Goal: Information Seeking & Learning: Learn about a topic

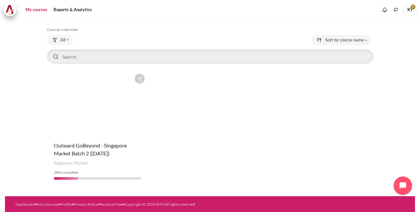
scroll to position [28, 0]
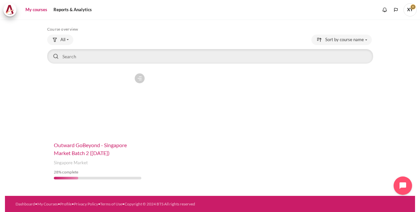
click at [83, 145] on span "Outward GoBeyond - Singapore Market Batch 2 ([DATE])" at bounding box center [90, 149] width 73 height 14
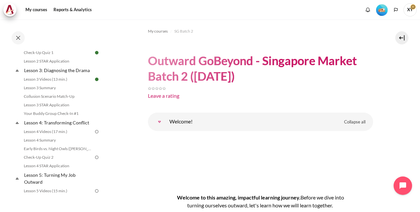
scroll to position [198, 0]
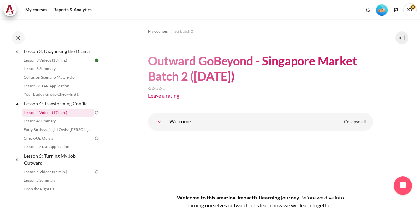
click at [71, 117] on link "Lesson 4 Videos (17 min.)" at bounding box center [58, 113] width 72 height 8
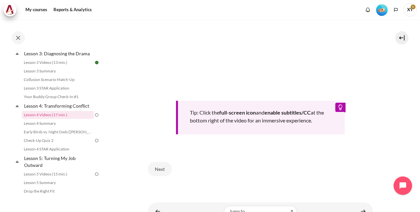
scroll to position [262, 0]
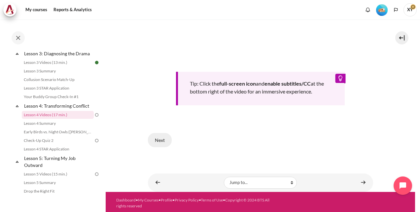
click at [163, 140] on button "Next" at bounding box center [160, 140] width 24 height 14
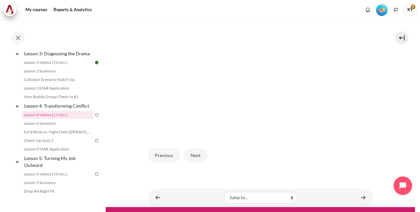
scroll to position [174, 0]
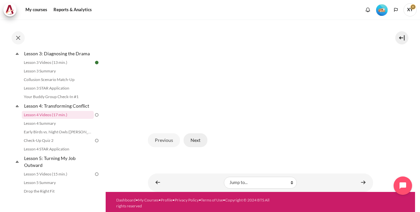
click at [196, 137] on button "Next" at bounding box center [195, 141] width 24 height 14
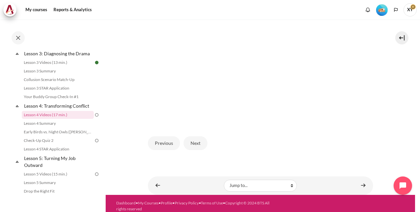
scroll to position [174, 0]
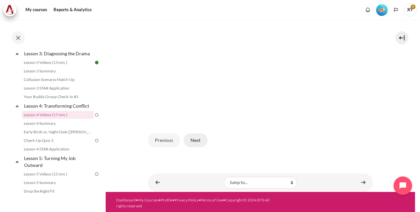
click at [193, 138] on button "Next" at bounding box center [195, 141] width 24 height 14
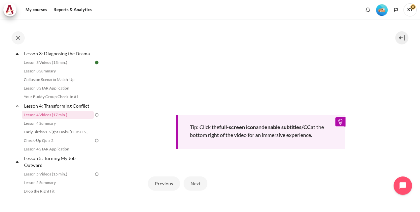
scroll to position [262, 0]
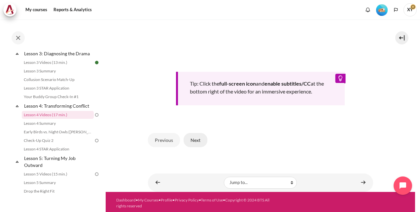
click at [194, 136] on button "Next" at bounding box center [195, 140] width 24 height 14
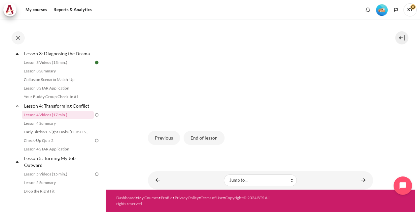
scroll to position [185, 0]
click at [198, 136] on button "End of lesson" at bounding box center [203, 138] width 41 height 14
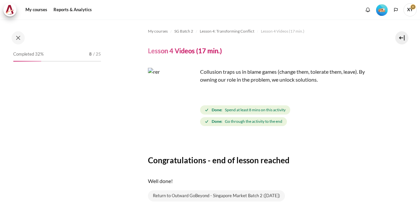
scroll to position [196, 0]
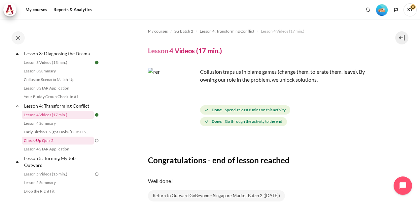
click at [67, 145] on link "Check-Up Quiz 2" at bounding box center [58, 141] width 72 height 8
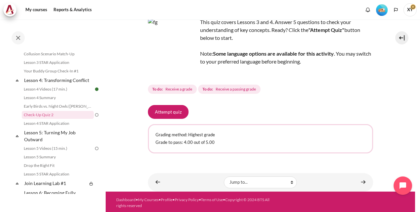
scroll to position [49, 0]
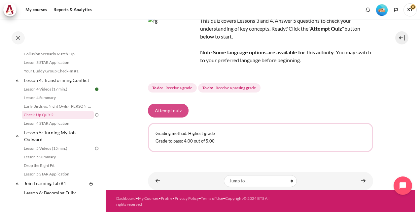
click at [174, 110] on button "Attempt quiz" at bounding box center [168, 111] width 41 height 14
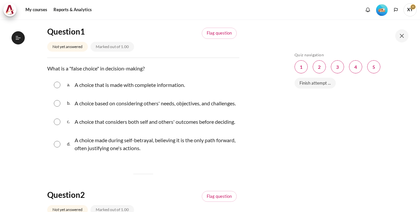
scroll to position [221, 0]
drag, startPoint x: 47, startPoint y: 69, endPoint x: 159, endPoint y: 68, distance: 112.2
click at [159, 68] on p "What is a "false choice" in decision-making?" at bounding box center [143, 69] width 192 height 8
drag, startPoint x: 159, startPoint y: 68, endPoint x: 143, endPoint y: 67, distance: 16.5
copy p "What is a "false choice" in decision-making?"
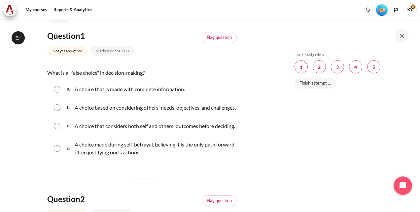
scroll to position [66, 0]
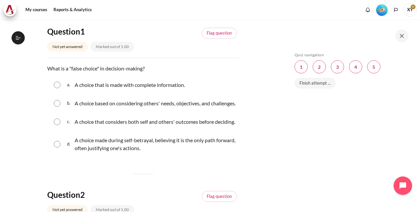
click at [57, 148] on input "Content" at bounding box center [57, 144] width 7 height 7
radio input "true"
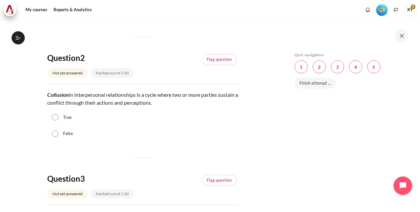
scroll to position [231, 0]
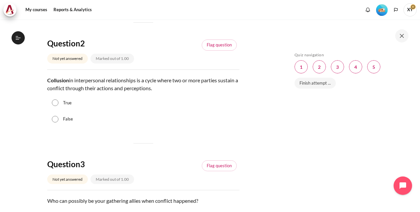
drag, startPoint x: 48, startPoint y: 94, endPoint x: 179, endPoint y: 100, distance: 130.8
click at [179, 92] on p "Collusion in interpersonal relationships is a cycle where two or more parties s…" at bounding box center [143, 85] width 192 height 16
drag, startPoint x: 179, startPoint y: 100, endPoint x: 160, endPoint y: 102, distance: 18.6
copy p "Collusion in interpersonal relationships is a cycle where two or more parties s…"
click at [56, 106] on input "True" at bounding box center [55, 103] width 7 height 7
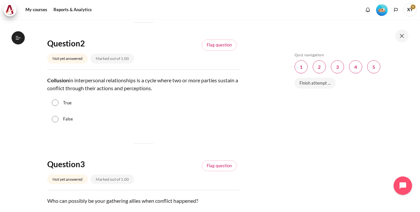
radio input "true"
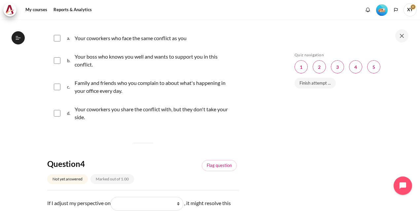
scroll to position [429, 0]
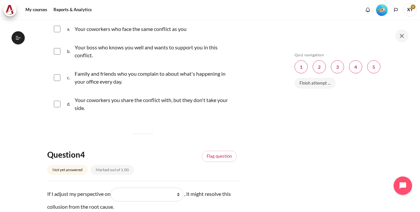
click at [56, 32] on input "Content" at bounding box center [57, 29] width 7 height 7
checkbox input "true"
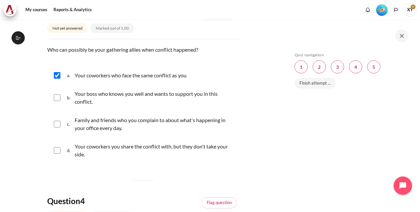
scroll to position [396, 0]
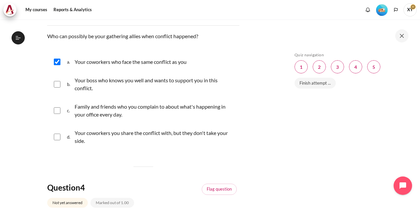
click at [59, 114] on input "Content" at bounding box center [57, 111] width 7 height 7
checkbox input "true"
click at [59, 88] on input "Content" at bounding box center [57, 84] width 7 height 7
checkbox input "true"
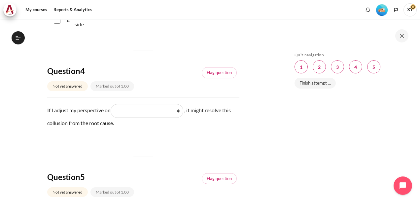
scroll to position [528, 0]
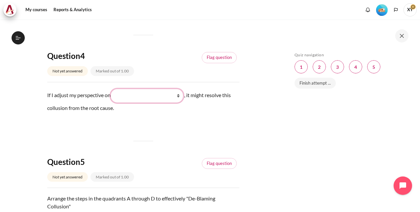
click at [166, 103] on select "What they do What I see and feel about what they do What I do What they see and…" at bounding box center [147, 96] width 73 height 14
click at [113, 103] on select "What they do What I see and feel about what they do What I do What they see and…" at bounding box center [147, 96] width 73 height 14
click at [166, 103] on select "What they do What I see and feel about what they do What I do What they see and…" at bounding box center [147, 96] width 73 height 14
select select "4"
click at [113, 103] on select "What they do What I see and feel about what they do What I do What they see and…" at bounding box center [147, 96] width 73 height 14
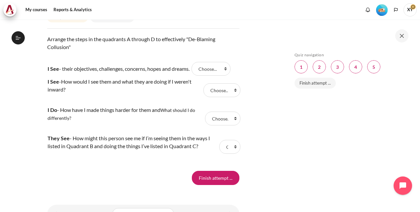
scroll to position [693, 0]
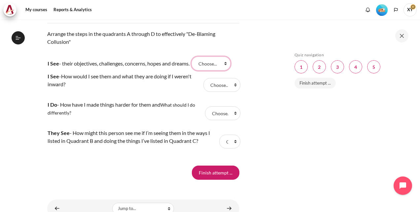
click at [210, 71] on select "Choose... B D A C" at bounding box center [210, 64] width 39 height 14
select select "3"
click at [195, 71] on select "Choose... B D A C" at bounding box center [210, 64] width 39 height 14
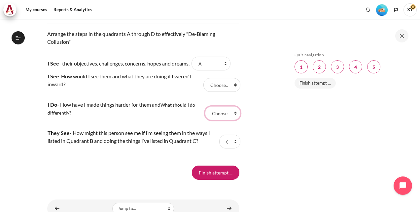
click at [223, 120] on select "Choose... B D A C" at bounding box center [222, 114] width 35 height 14
select select "3"
click at [205, 120] on select "Choose... B D A C" at bounding box center [222, 114] width 35 height 14
click at [209, 92] on select "Choose... B D A C" at bounding box center [221, 85] width 37 height 14
select select "1"
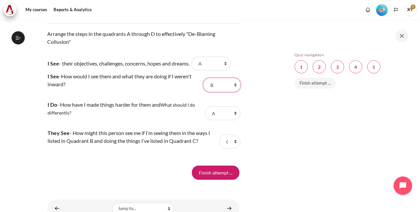
click at [203, 92] on select "Choose... B D A C" at bounding box center [221, 85] width 37 height 14
click at [205, 71] on select "Choose... B D A C" at bounding box center [210, 64] width 39 height 14
select select "4"
click at [195, 71] on select "Choose... B D A C" at bounding box center [210, 64] width 39 height 14
click at [224, 149] on select "Choose... B D A C" at bounding box center [229, 142] width 21 height 14
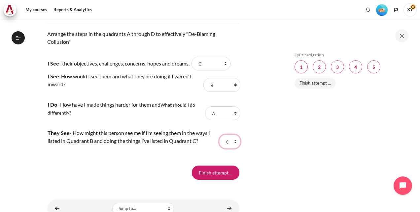
select select "2"
click at [219, 149] on select "Choose... B D A C" at bounding box center [229, 142] width 21 height 14
click at [223, 180] on input "Finish attempt ..." at bounding box center [216, 173] width 48 height 14
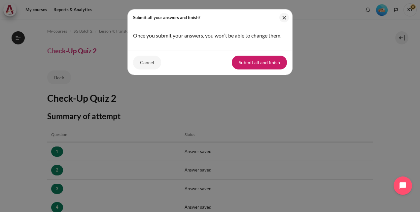
scroll to position [126, 0]
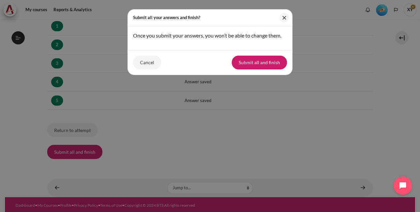
click at [267, 61] on button "Submit all and finish" at bounding box center [259, 63] width 55 height 14
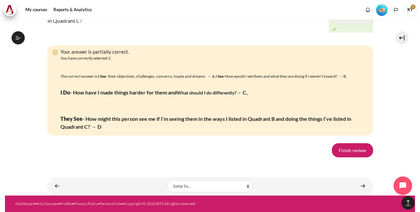
scroll to position [1169, 0]
click at [344, 148] on link "Finish review" at bounding box center [352, 151] width 41 height 14
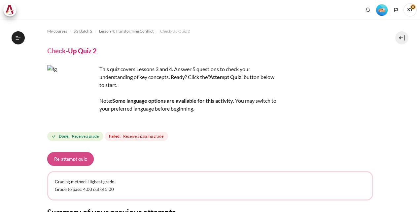
scroll to position [221, 0]
click at [73, 158] on button "Re-attempt quiz" at bounding box center [70, 159] width 47 height 14
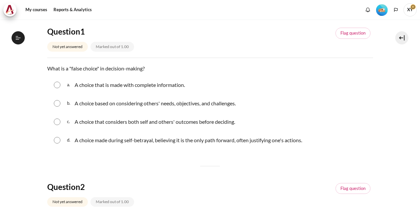
scroll to position [221, 0]
click at [183, 139] on p "A choice made during self-betrayal, believing it is the only path forward, ofte…" at bounding box center [188, 141] width 227 height 8
radio input "true"
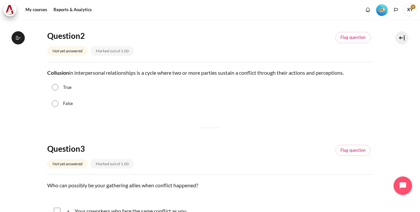
scroll to position [231, 0]
click at [63, 87] on label "True" at bounding box center [67, 87] width 9 height 7
click at [58, 87] on input "True" at bounding box center [55, 87] width 7 height 7
radio input "true"
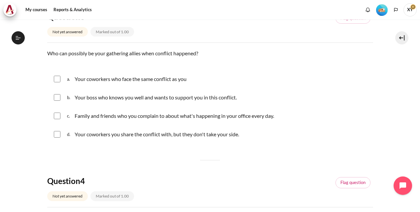
scroll to position [330, 0]
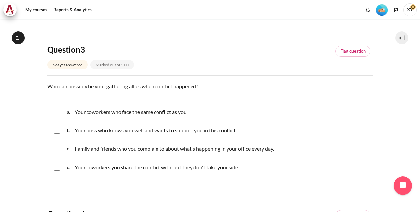
click at [56, 146] on input "Content" at bounding box center [57, 149] width 7 height 7
checkbox input "true"
click at [56, 128] on input "Content" at bounding box center [57, 130] width 7 height 7
checkbox input "true"
click at [56, 110] on input "Content" at bounding box center [57, 112] width 7 height 7
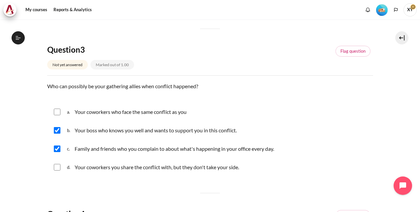
checkbox input "true"
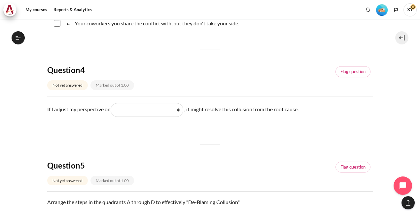
scroll to position [495, 0]
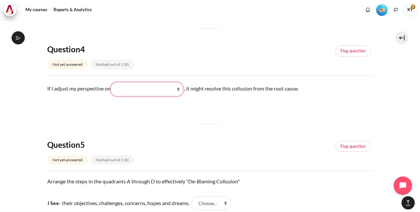
click at [179, 88] on select "What they do What I see and feel about what they do What I do What they see and…" at bounding box center [147, 89] width 73 height 14
select select "2"
click at [113, 82] on select "What they do What I see and feel about what they do What I do What they see and…" at bounding box center [147, 89] width 73 height 14
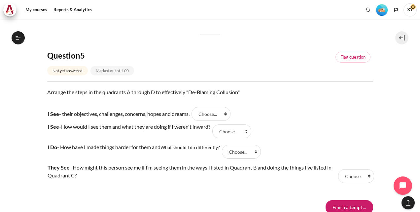
scroll to position [594, 0]
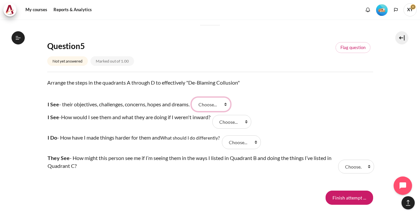
click at [216, 102] on select "Choose... D C B A" at bounding box center [210, 105] width 39 height 14
select select "4"
click at [195, 98] on select "Choose... D C B A" at bounding box center [210, 105] width 39 height 14
click at [226, 119] on select "Choose... D C B A" at bounding box center [231, 122] width 39 height 14
select select "3"
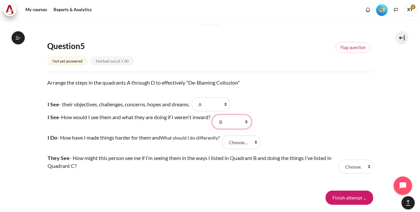
click at [216, 115] on select "Choose... D C B A" at bounding box center [231, 122] width 39 height 14
click at [241, 141] on select "Choose... D C B A" at bounding box center [241, 143] width 39 height 14
select select "2"
click at [223, 136] on select "Choose... D C B A" at bounding box center [241, 143] width 39 height 14
click at [350, 166] on select "Choose... D C B A" at bounding box center [356, 167] width 36 height 14
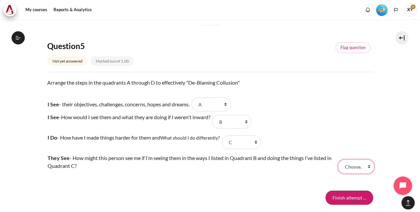
select select "1"
click at [338, 160] on select "Choose... D C B A" at bounding box center [356, 167] width 36 height 14
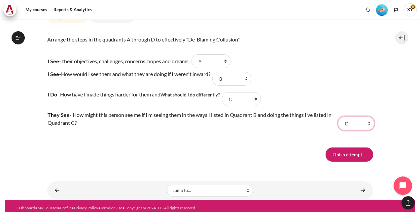
scroll to position [640, 0]
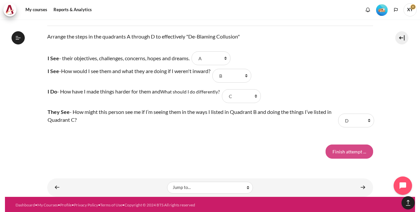
click at [350, 155] on input "Finish attempt ..." at bounding box center [349, 152] width 48 height 14
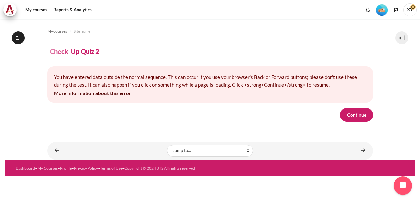
scroll to position [221, 0]
click at [353, 116] on button "Continue" at bounding box center [356, 115] width 33 height 14
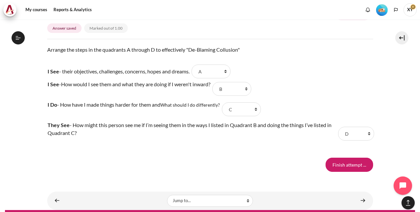
scroll to position [640, 0]
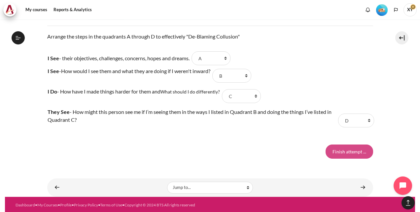
click at [341, 151] on input "Finish attempt ..." at bounding box center [349, 152] width 48 height 14
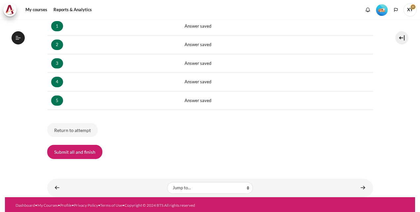
scroll to position [221, 0]
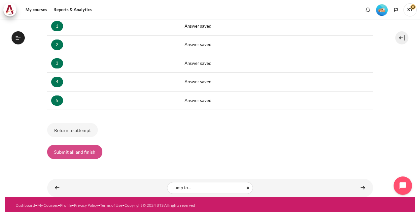
click at [83, 152] on button "Submit all and finish" at bounding box center [74, 152] width 55 height 14
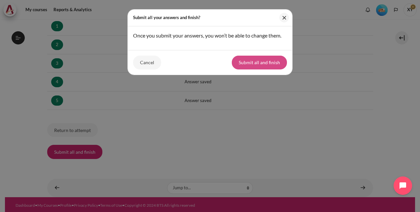
click at [253, 62] on button "Submit all and finish" at bounding box center [259, 63] width 55 height 14
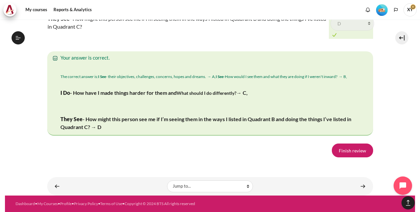
scroll to position [1170, 0]
click at [342, 148] on link "Finish review" at bounding box center [352, 151] width 41 height 14
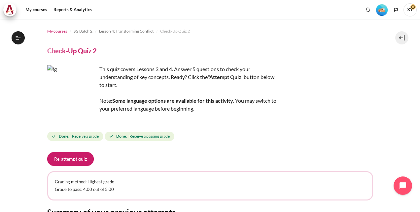
click at [61, 33] on span "My courses" at bounding box center [57, 31] width 20 height 6
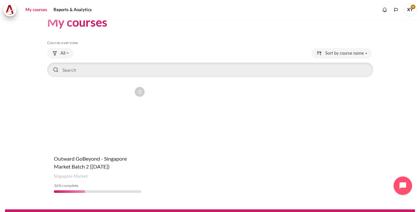
scroll to position [28, 0]
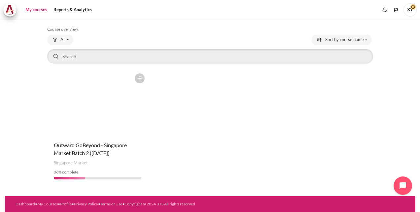
click at [115, 120] on figure "Content" at bounding box center [97, 103] width 101 height 66
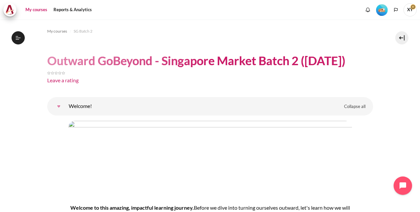
click at [38, 7] on link "My courses" at bounding box center [36, 9] width 26 height 13
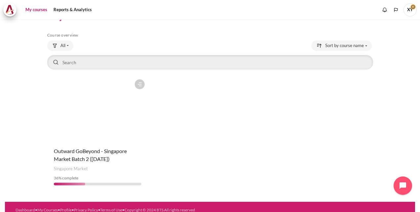
scroll to position [28, 0]
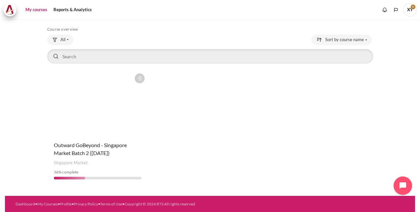
click at [107, 121] on figure "Content" at bounding box center [97, 103] width 101 height 66
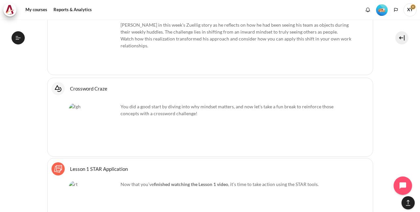
scroll to position [1206, 0]
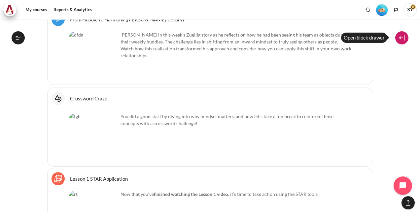
click at [398, 39] on button at bounding box center [401, 37] width 13 height 13
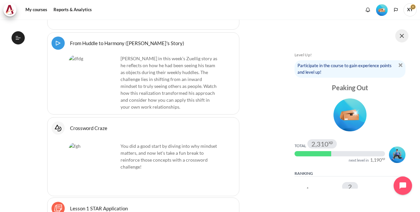
click at [398, 38] on button at bounding box center [401, 35] width 13 height 13
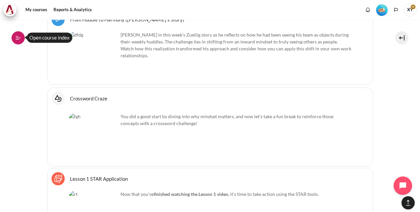
click at [20, 35] on button "Open course index" at bounding box center [18, 37] width 13 height 13
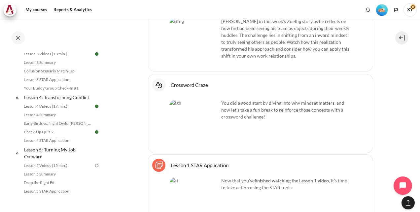
scroll to position [237, 0]
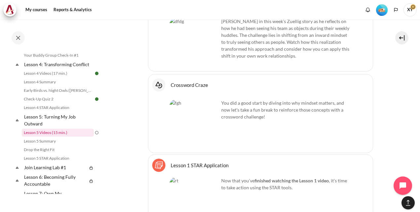
click at [86, 137] on link "Lesson 5 Videos (15 min.)" at bounding box center [58, 133] width 72 height 8
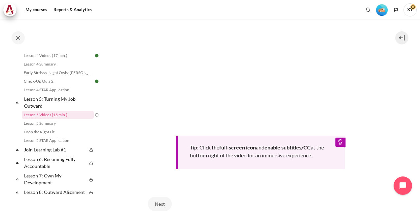
scroll to position [165, 0]
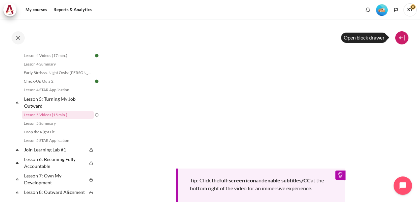
click at [403, 37] on button at bounding box center [401, 37] width 13 height 13
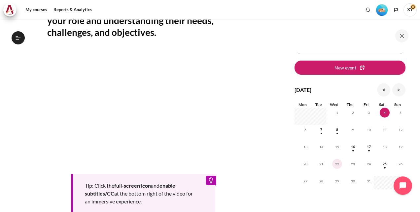
scroll to position [0, 0]
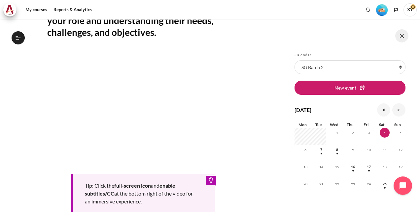
click at [406, 36] on button at bounding box center [401, 35] width 13 height 13
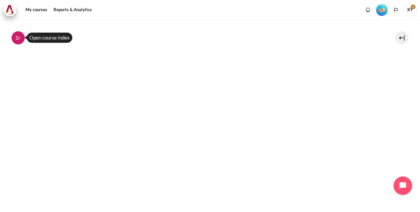
click at [20, 36] on icon at bounding box center [18, 38] width 6 height 6
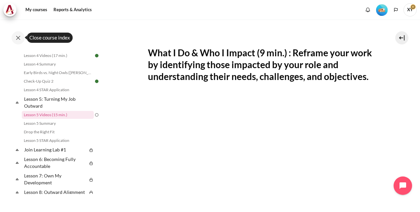
scroll to position [130, 0]
